Goal: Information Seeking & Learning: Learn about a topic

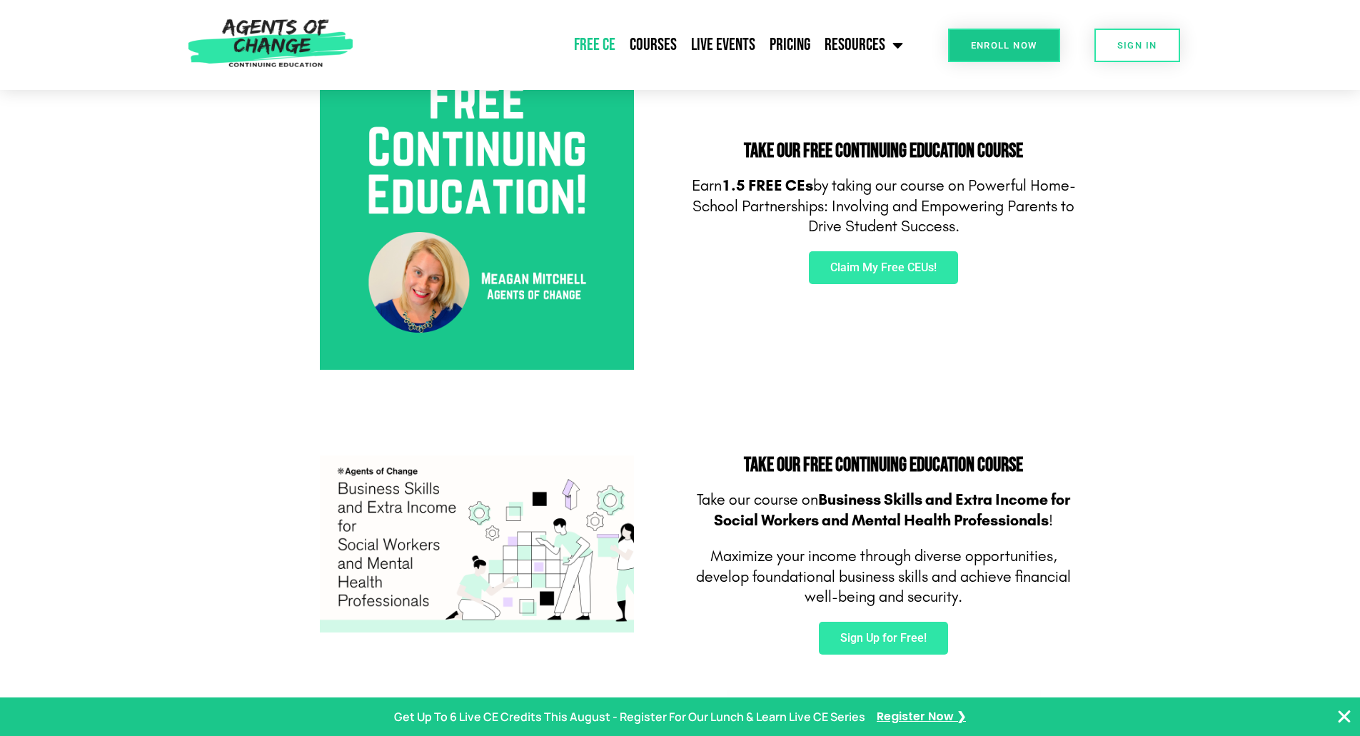
scroll to position [565, 0]
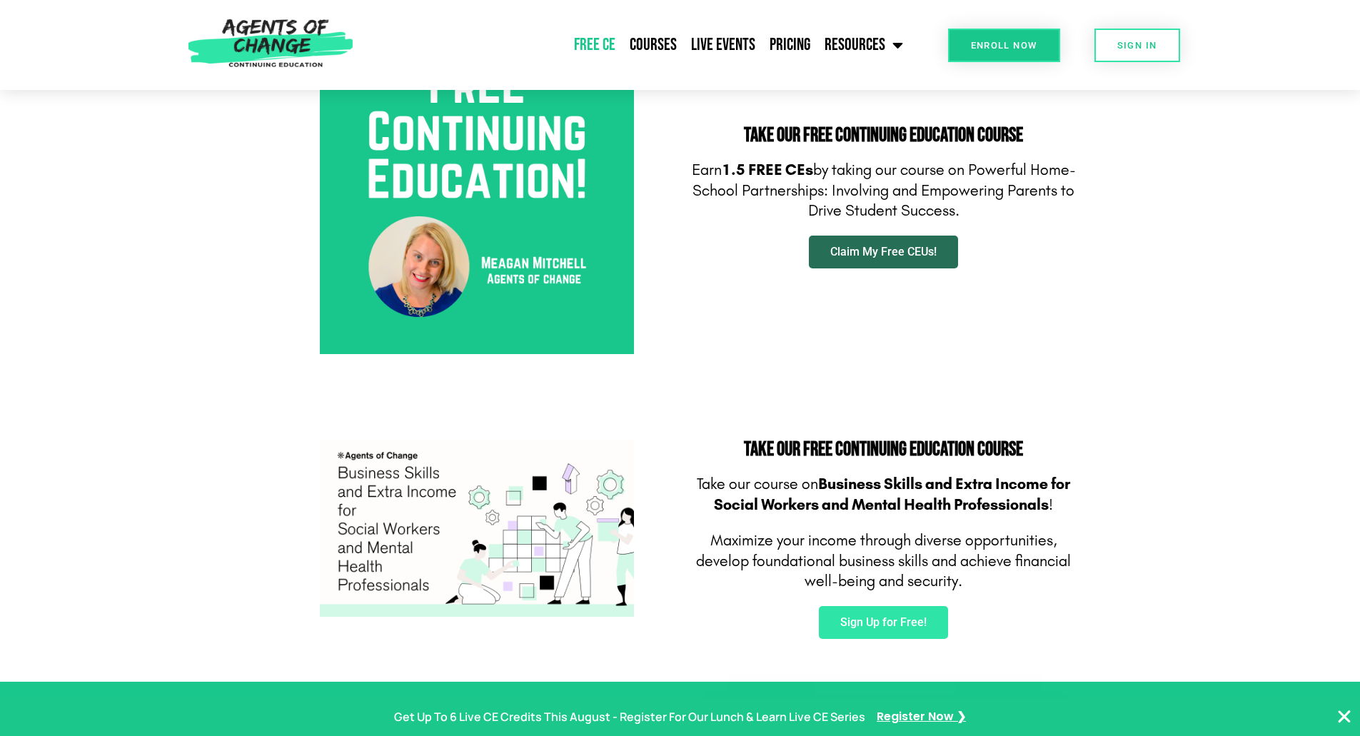
click at [906, 242] on link "Claim My Free CEUs!" at bounding box center [883, 252] width 149 height 33
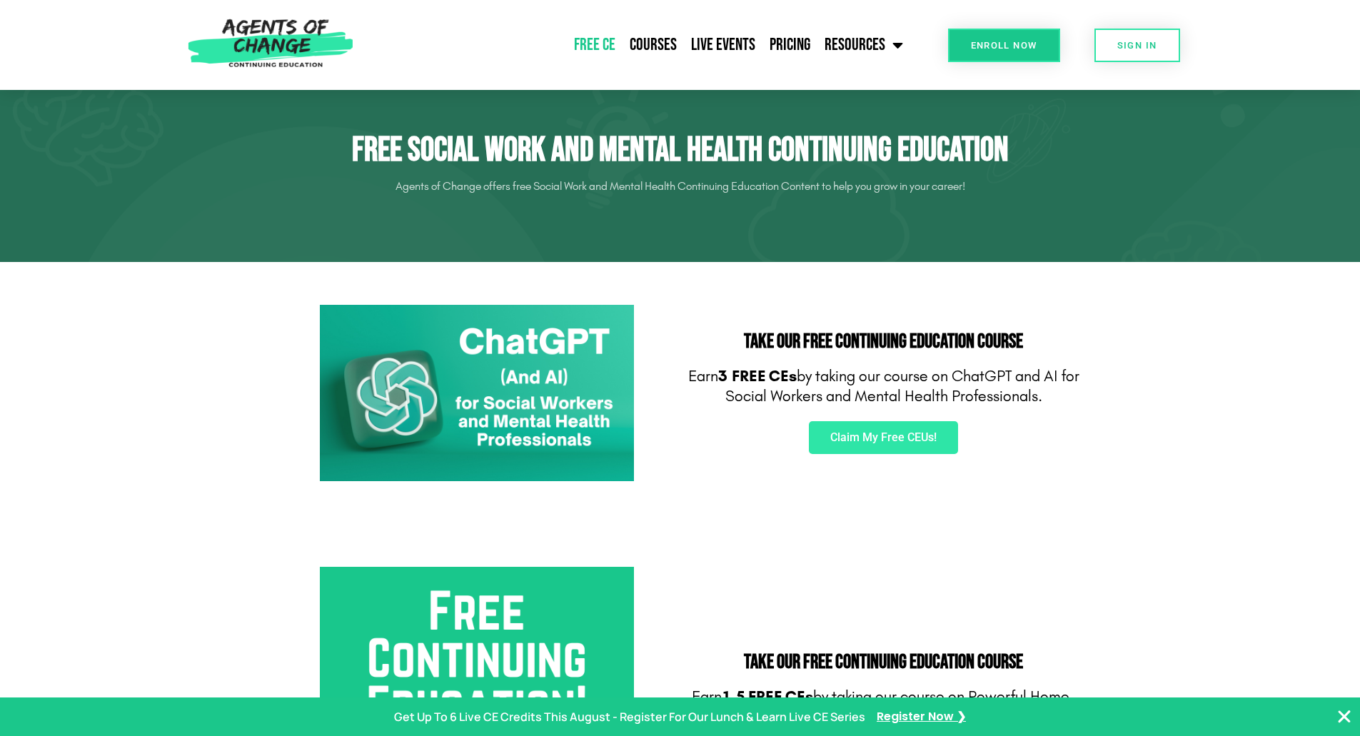
scroll to position [0, 0]
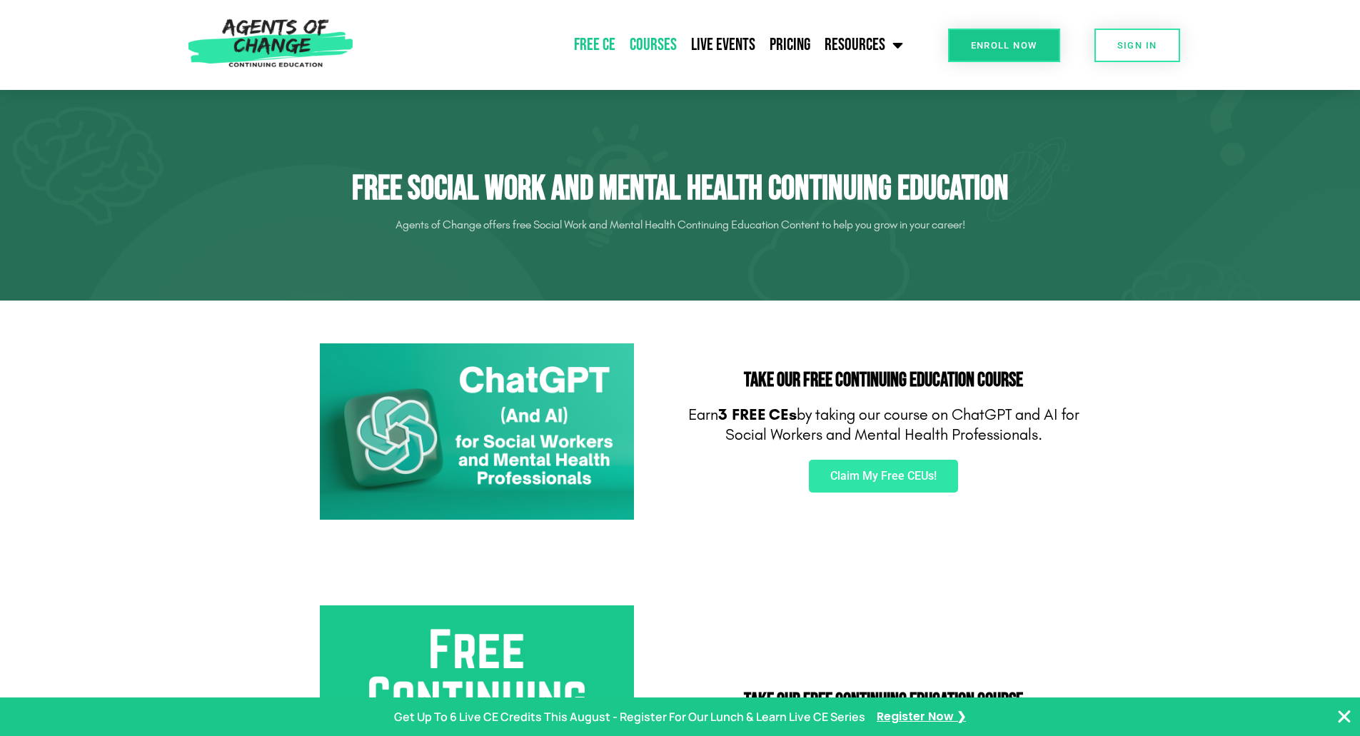
click at [667, 39] on link "Courses" at bounding box center [652, 45] width 61 height 36
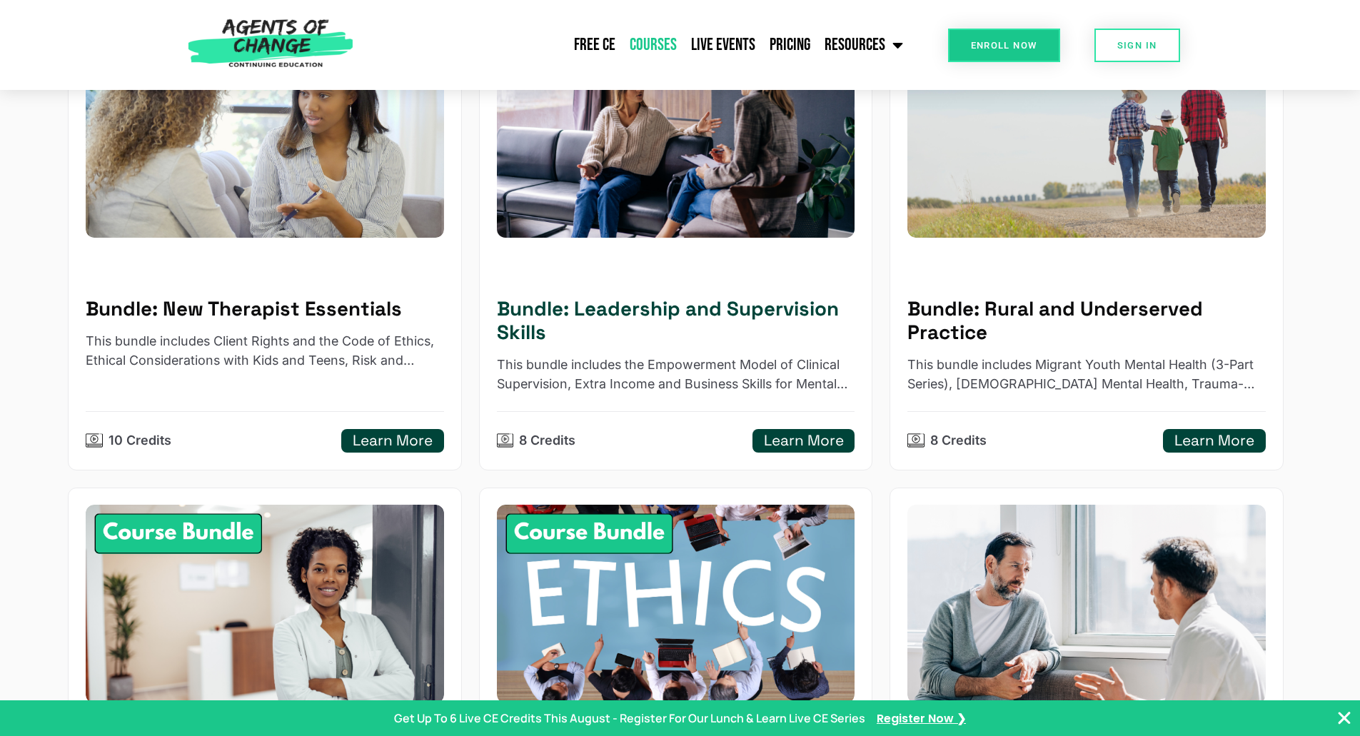
scroll to position [215, 0]
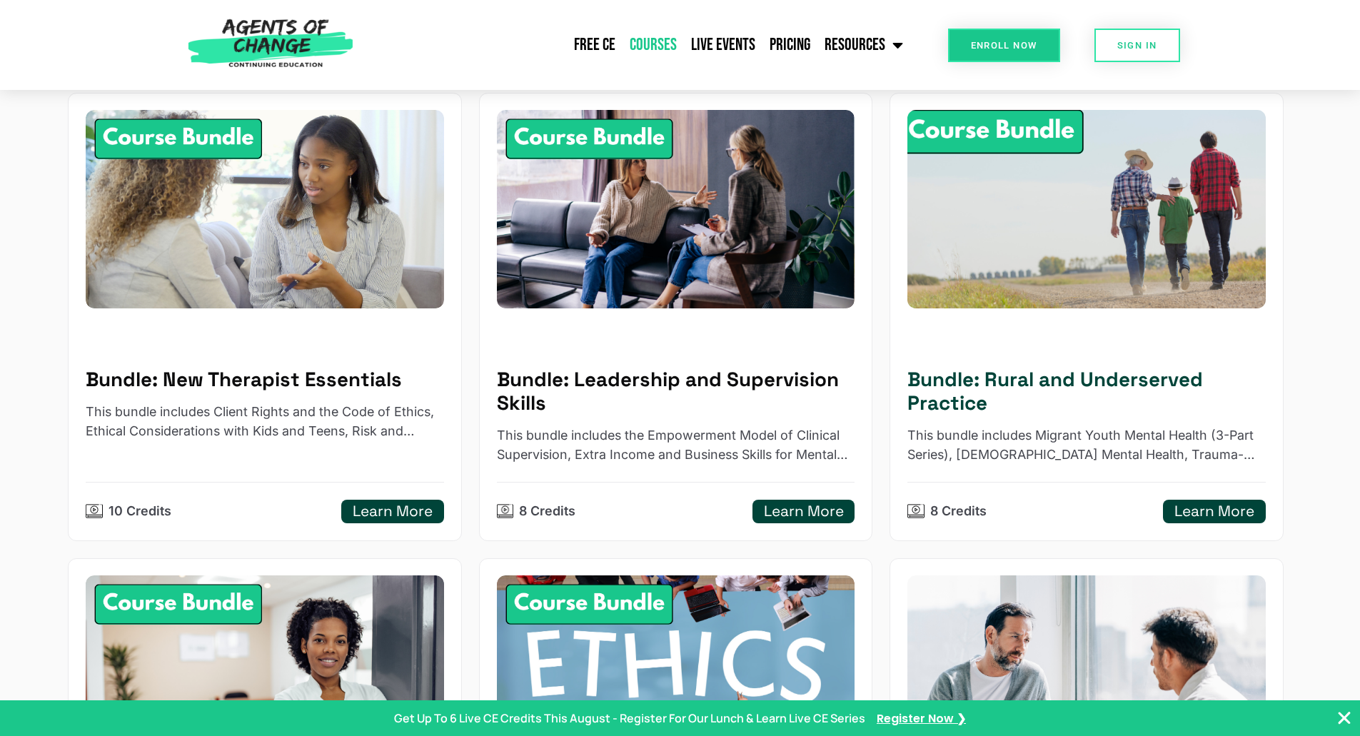
click at [1206, 507] on h5 "Learn More" at bounding box center [1214, 511] width 80 height 18
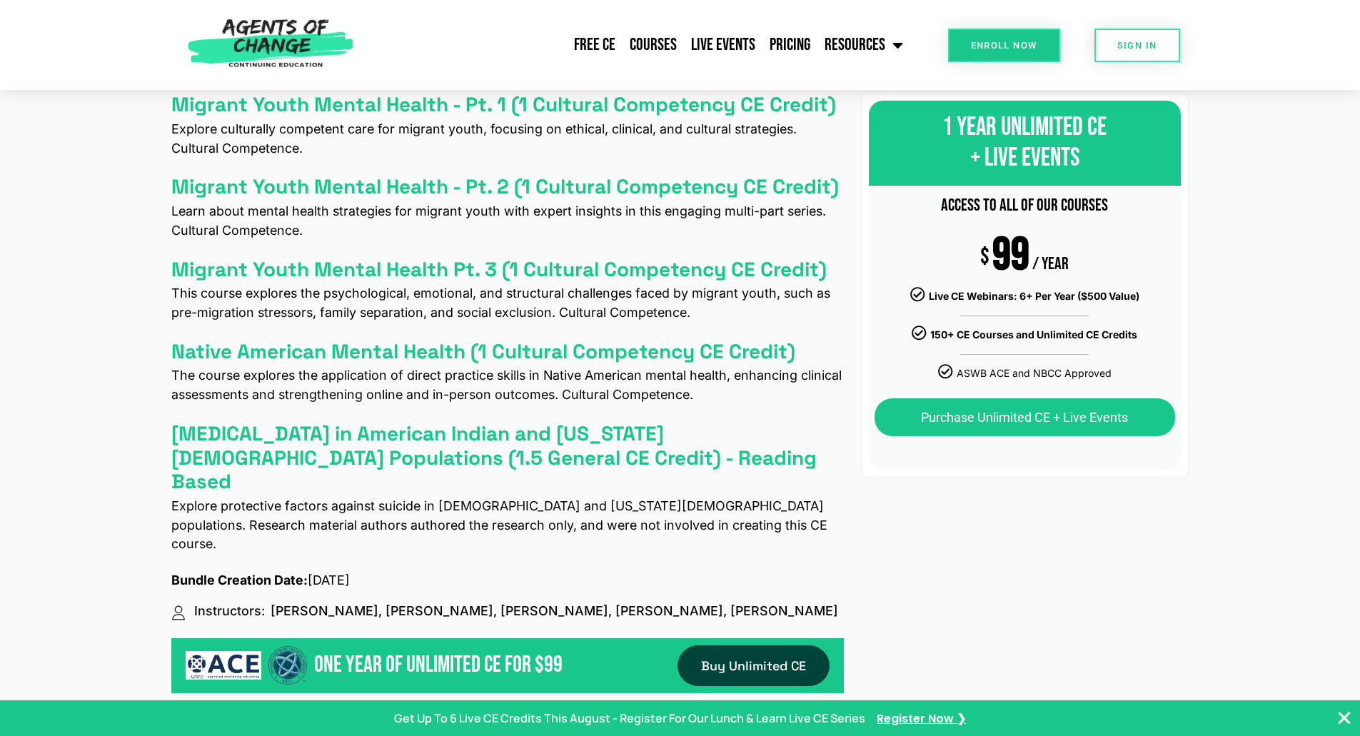
scroll to position [1051, 0]
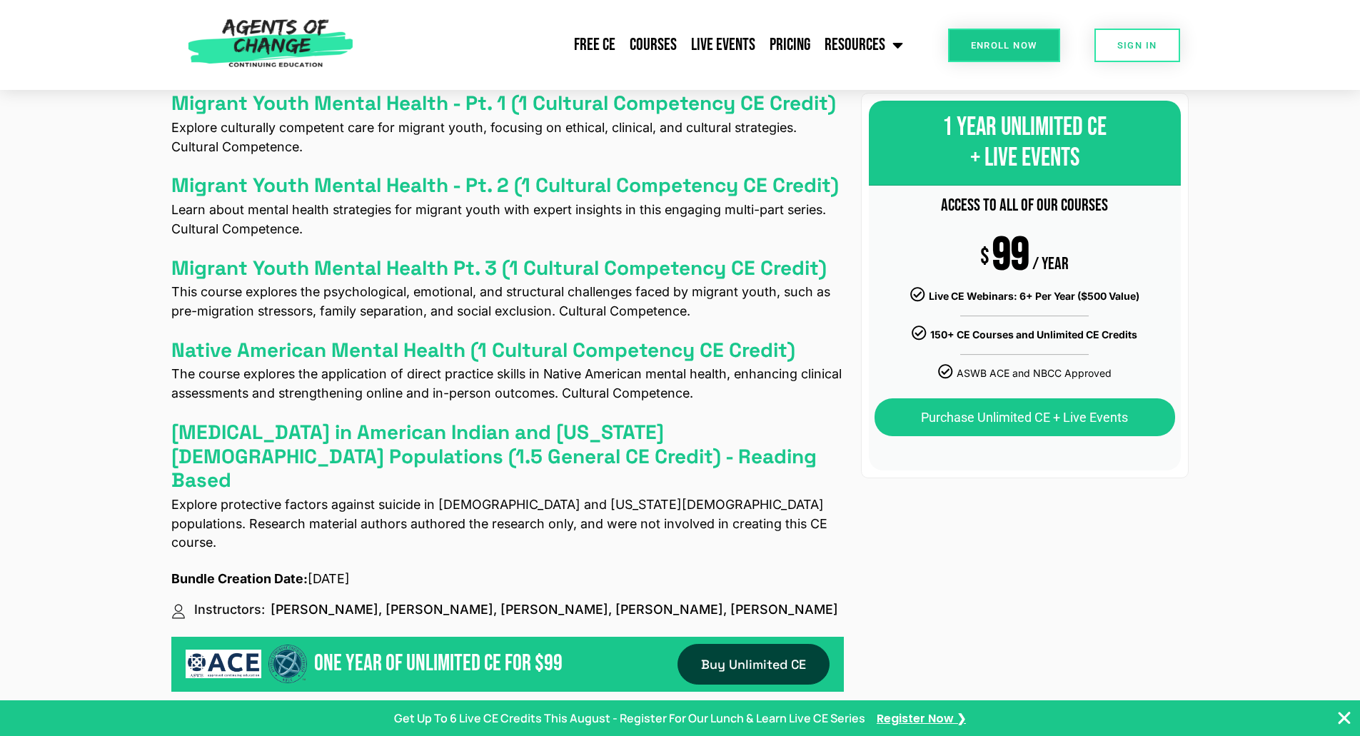
click at [949, 498] on div "$50.00 FREE with Unlimited Subscription Purchase Bundle Purchase Bundle Buy Unl…" at bounding box center [1024, 266] width 345 height 2375
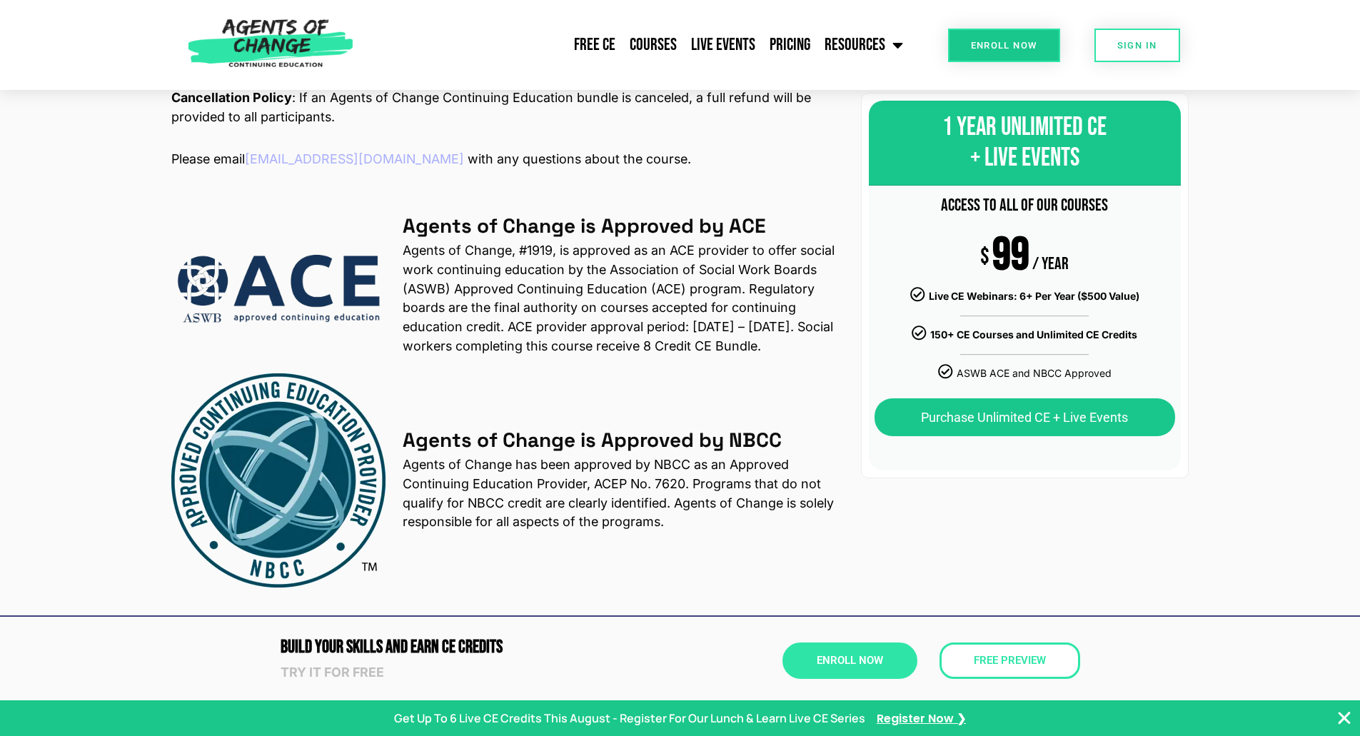
scroll to position [2112, 0]
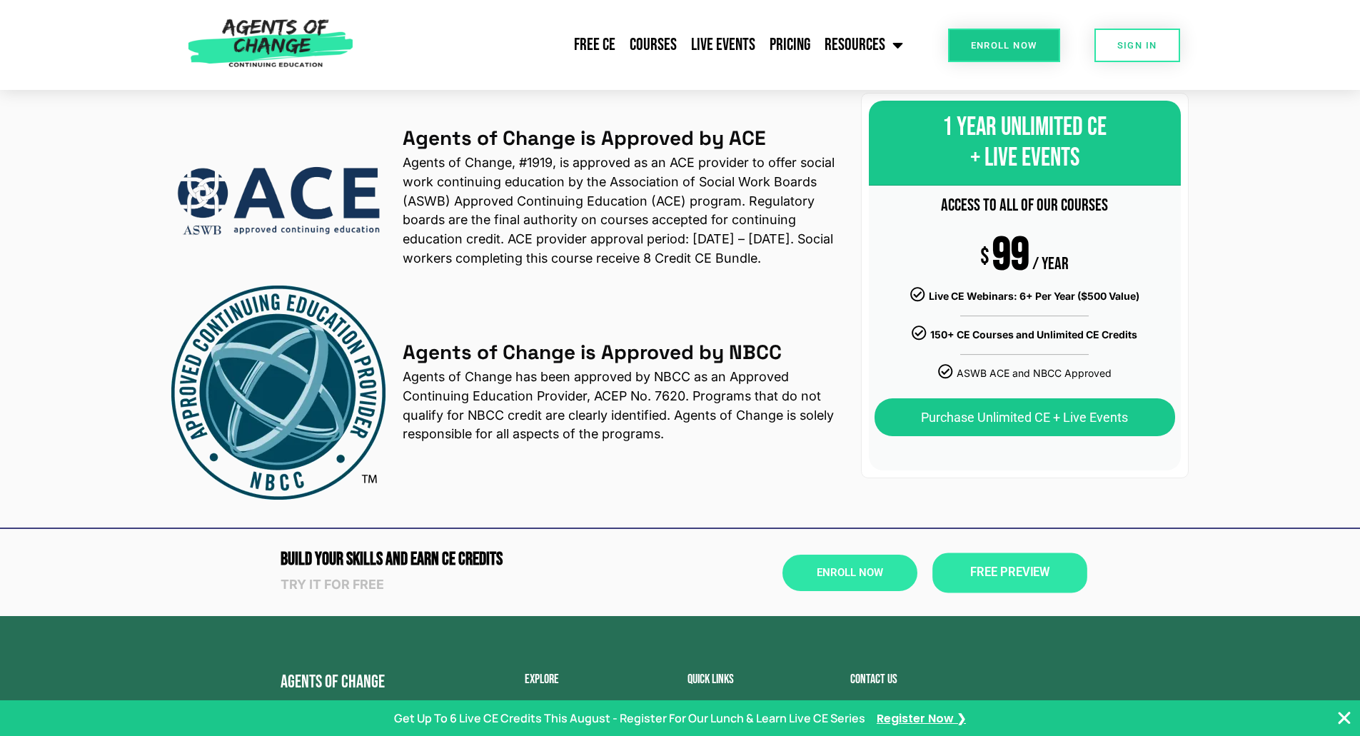
click at [989, 567] on span "Free Preview" at bounding box center [1008, 573] width 79 height 12
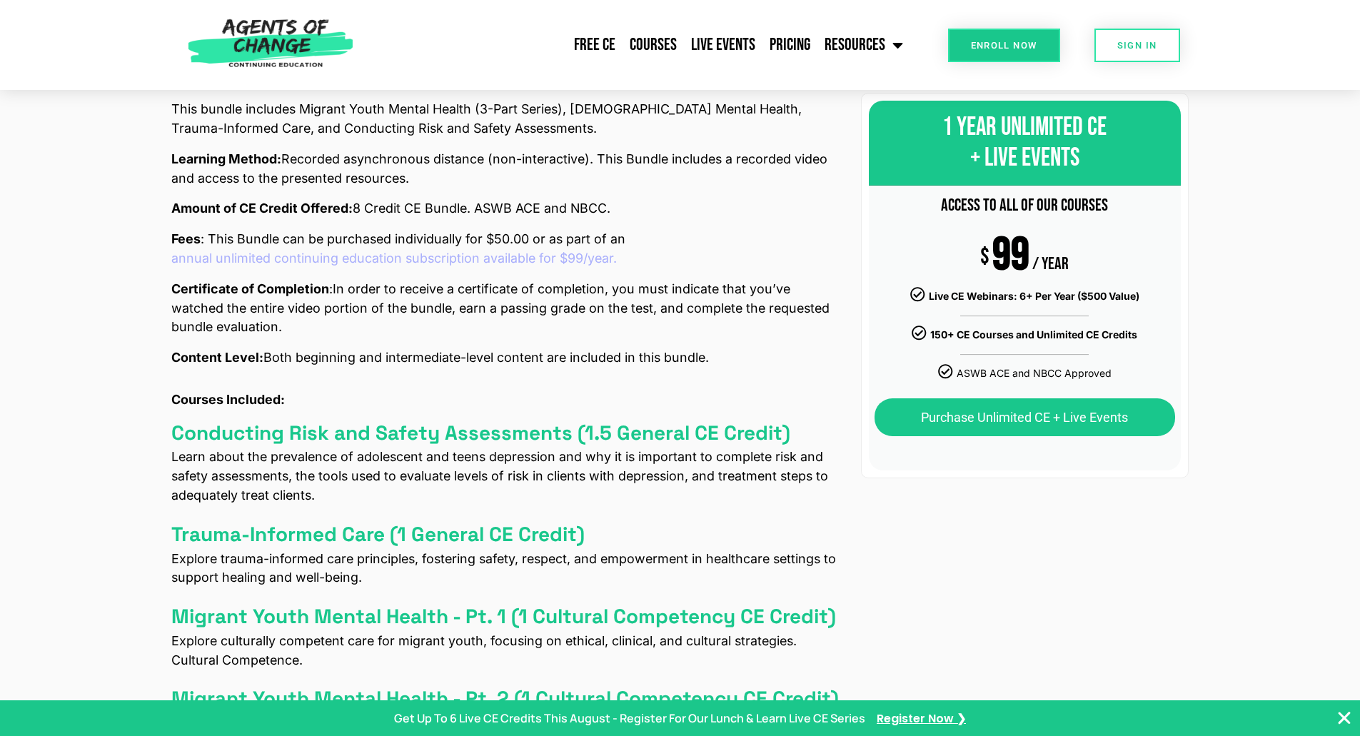
scroll to position [0, 0]
